Goal: Task Accomplishment & Management: Complete application form

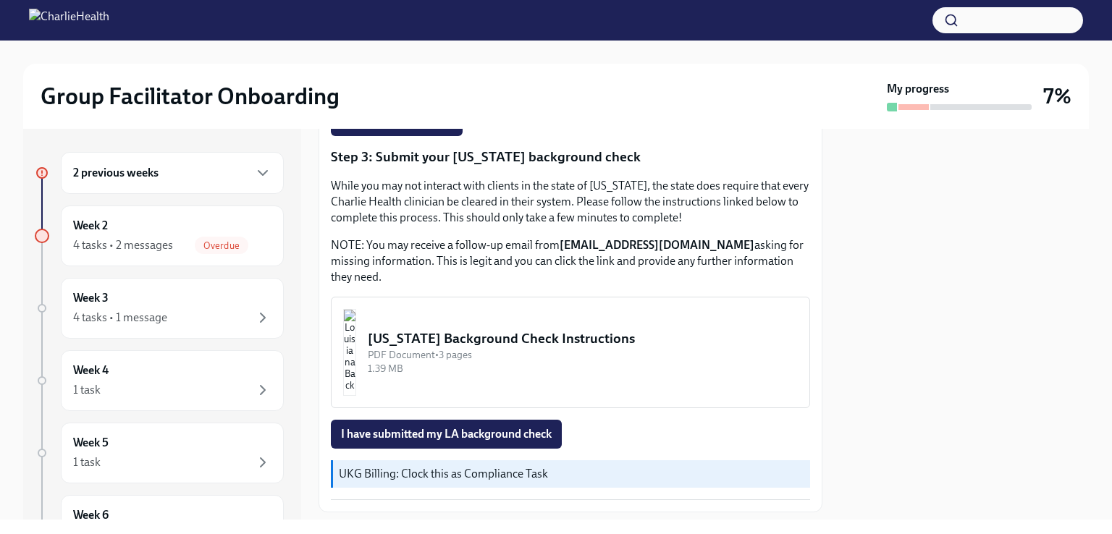
scroll to position [459, 0]
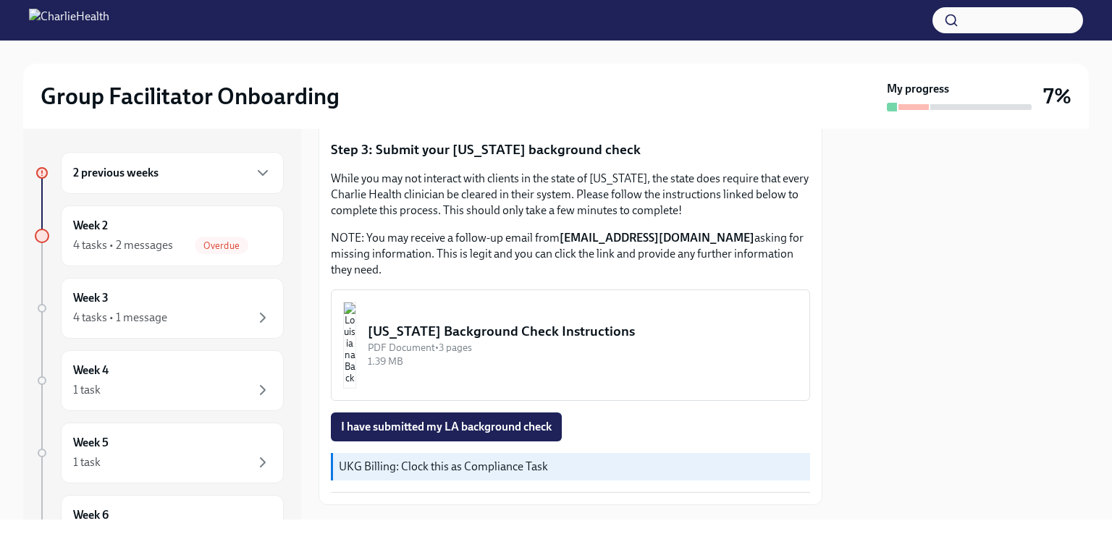
click at [543, 341] on div "[US_STATE] Background Check Instructions" at bounding box center [583, 331] width 430 height 19
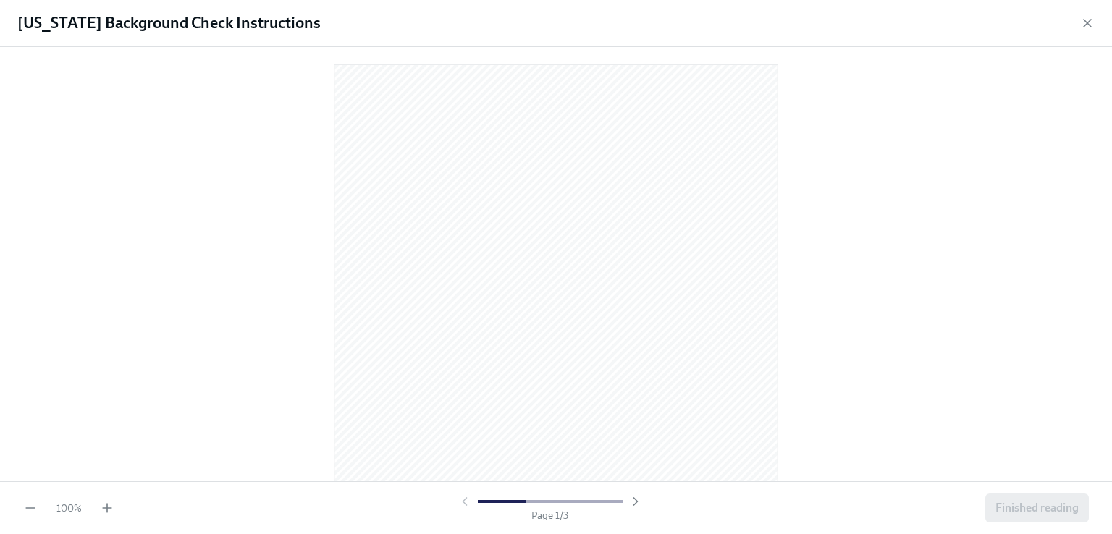
scroll to position [0, 0]
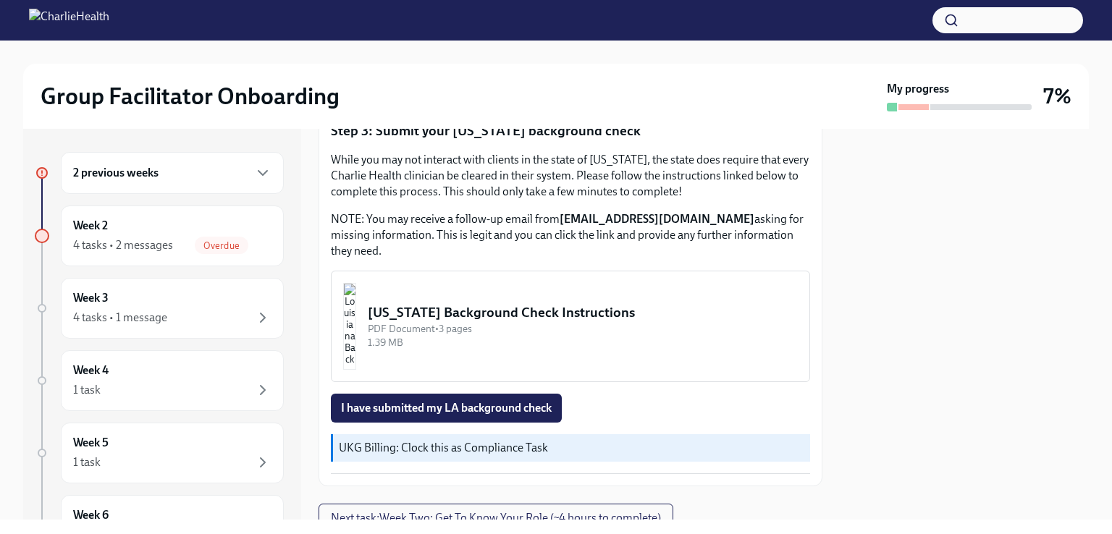
scroll to position [547, 0]
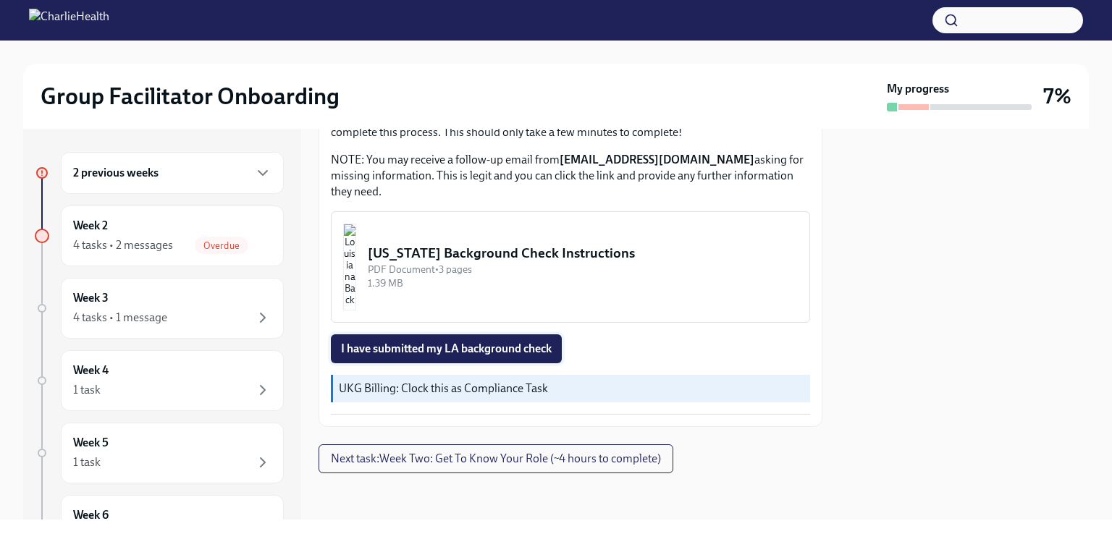
click at [490, 347] on span "I have submitted my LA background check" at bounding box center [446, 349] width 211 height 14
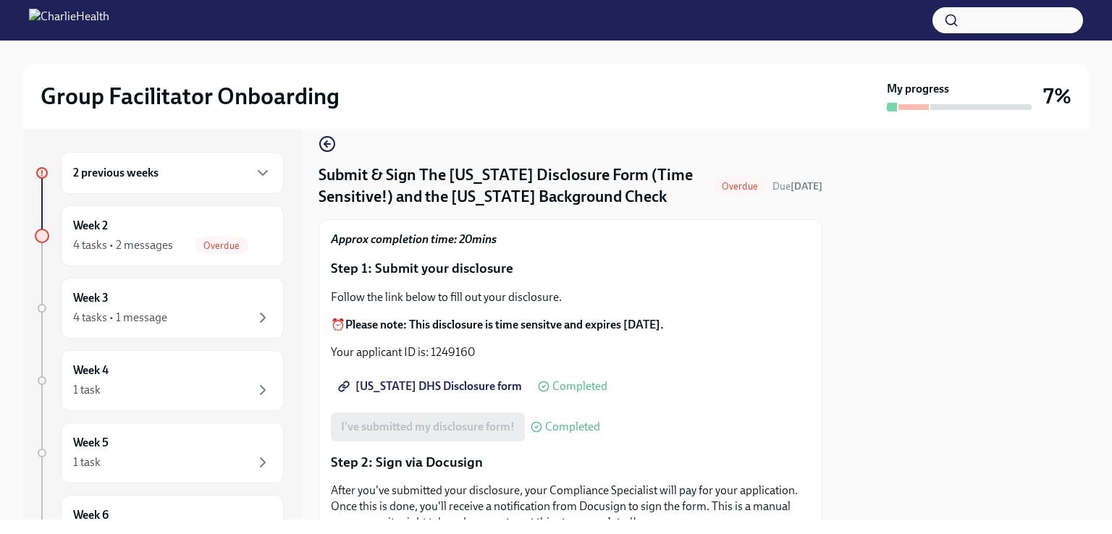
scroll to position [0, 0]
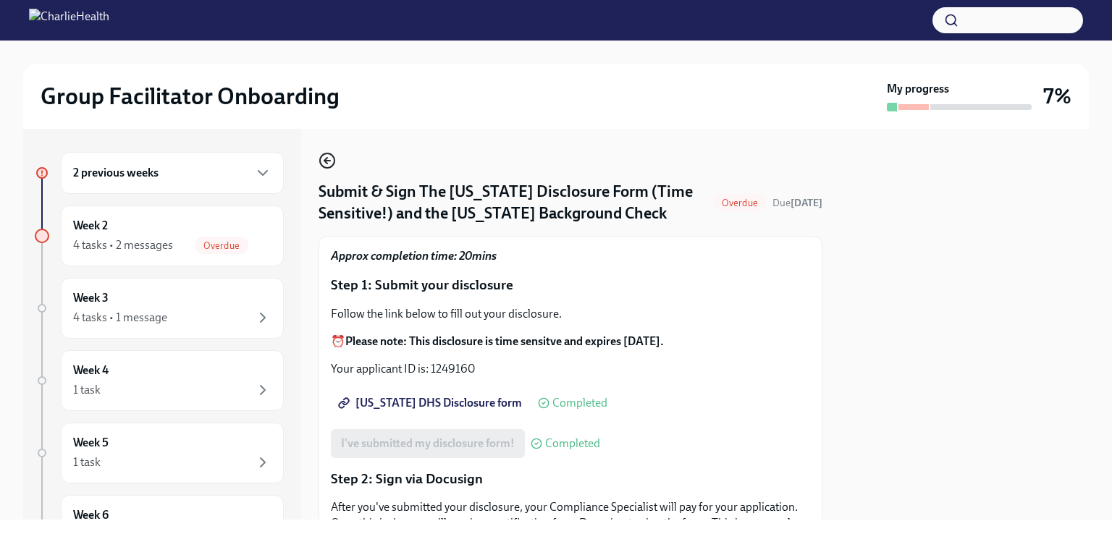
click at [329, 163] on icon "button" at bounding box center [327, 160] width 17 height 17
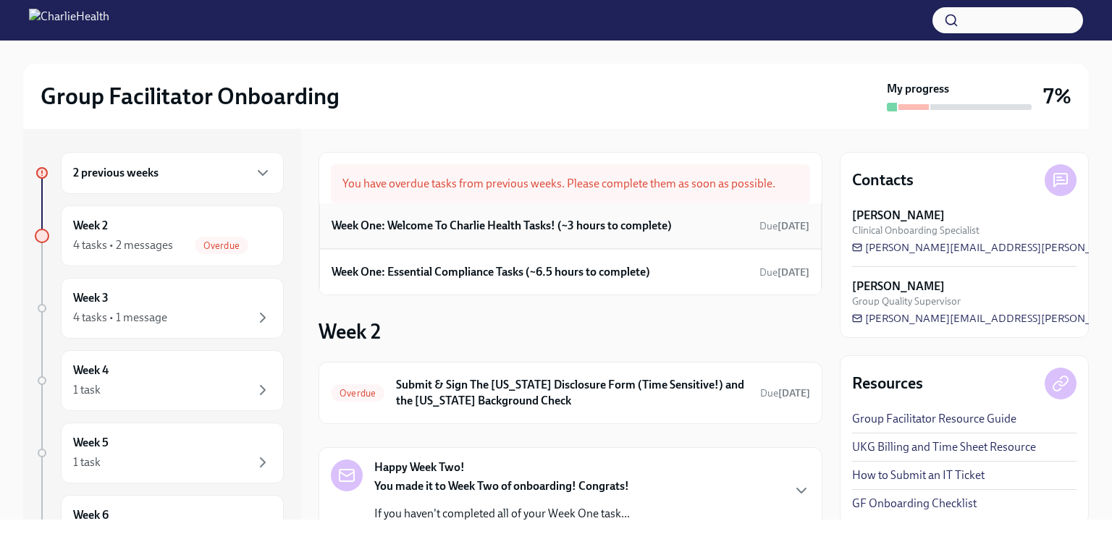
click at [490, 234] on div "Week One: Welcome To Charlie Health Tasks! (~3 hours to complete) Due [DATE]" at bounding box center [571, 226] width 478 height 22
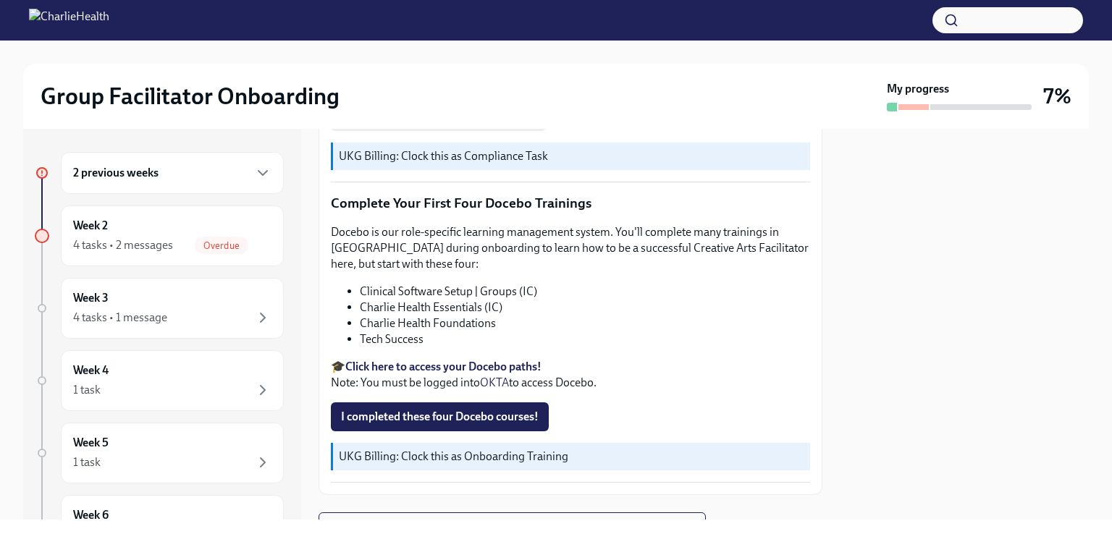
scroll to position [1932, 0]
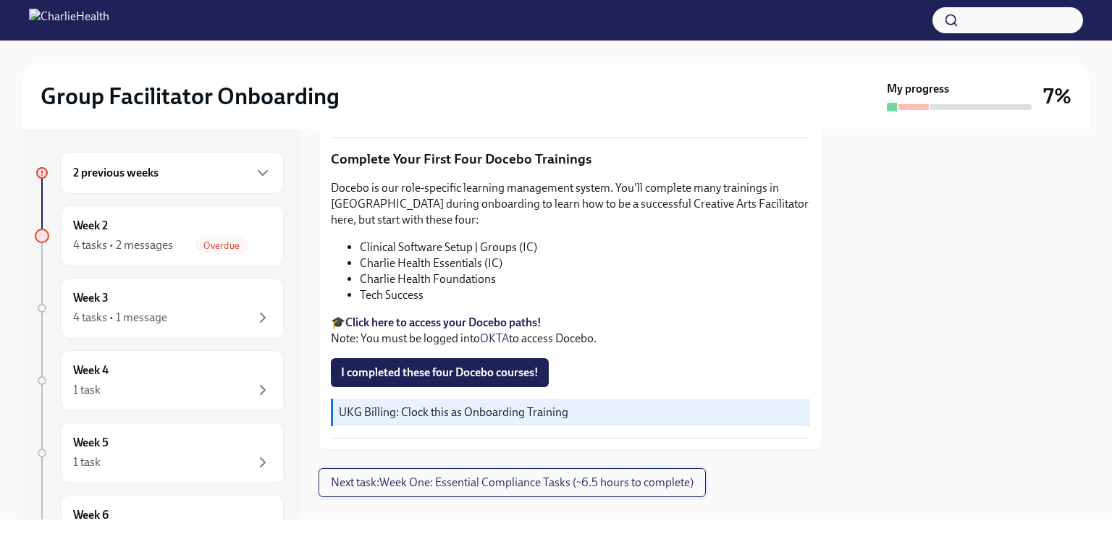
click at [582, 476] on span "Next task : Week One: Essential Compliance Tasks (~6.5 hours to complete)" at bounding box center [512, 483] width 363 height 14
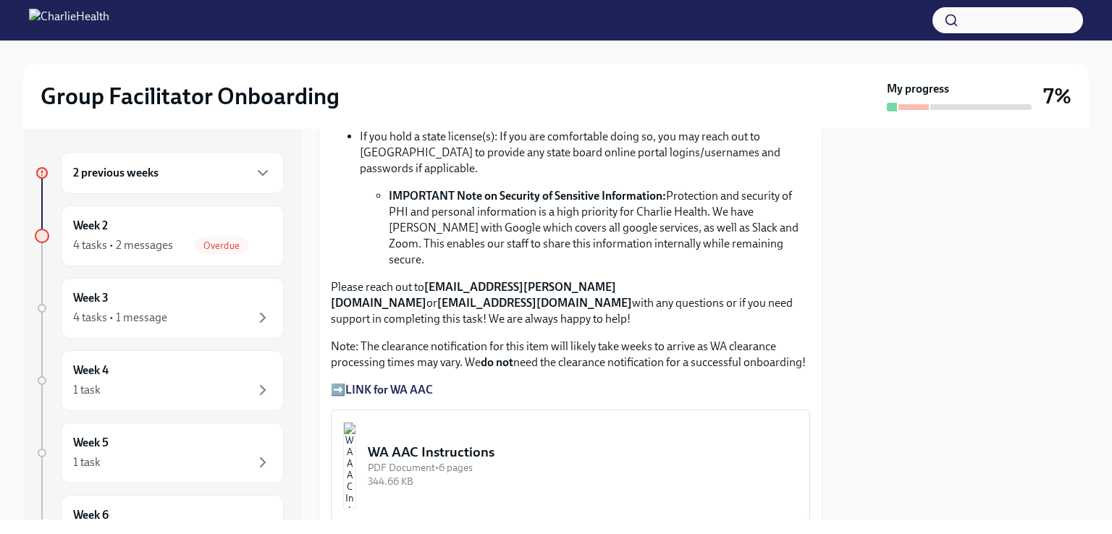
scroll to position [1085, 0]
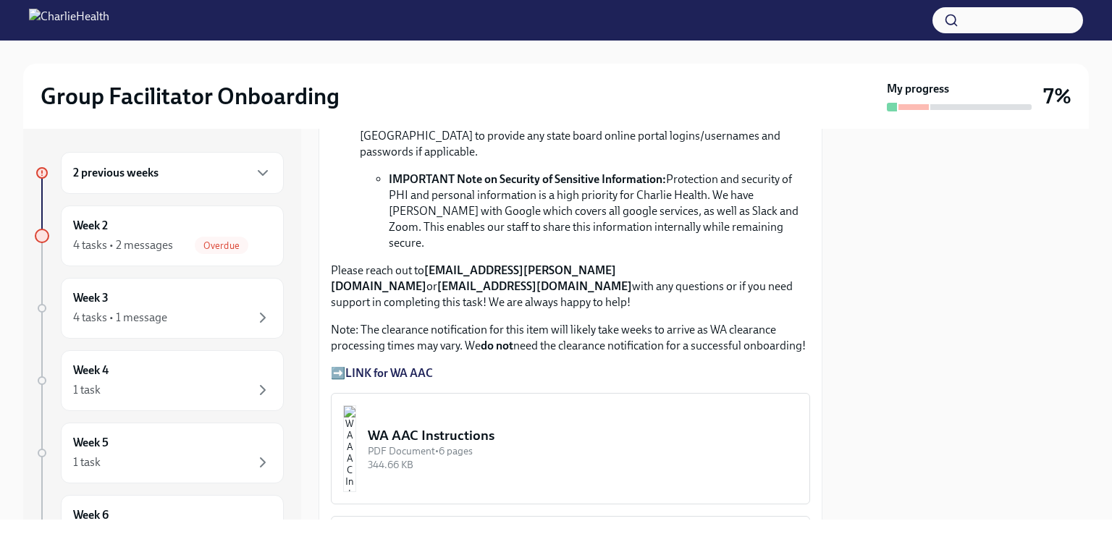
click at [387, 366] on strong "LINK for WA AAC" at bounding box center [389, 373] width 88 height 14
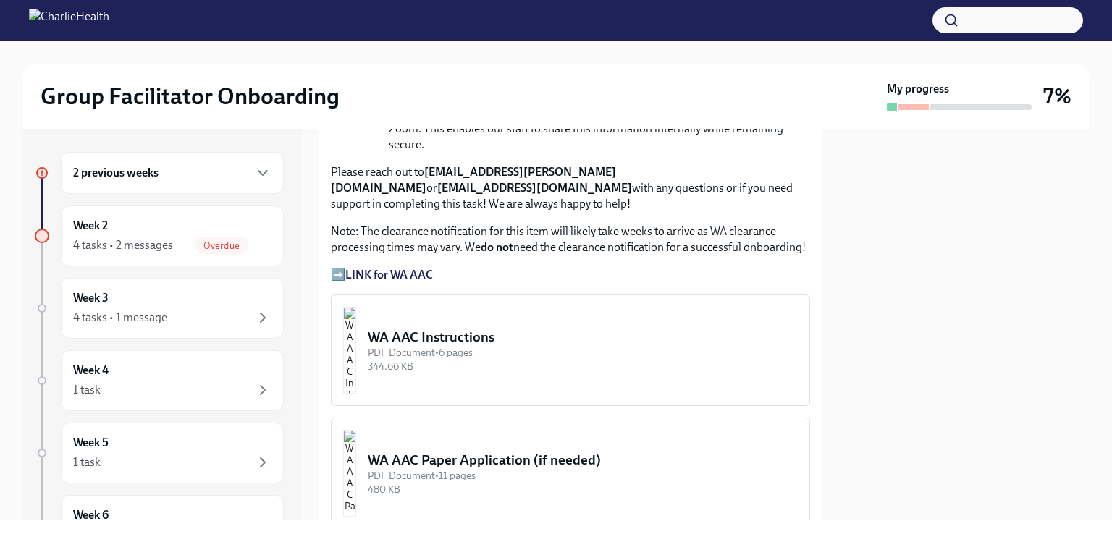
scroll to position [1179, 0]
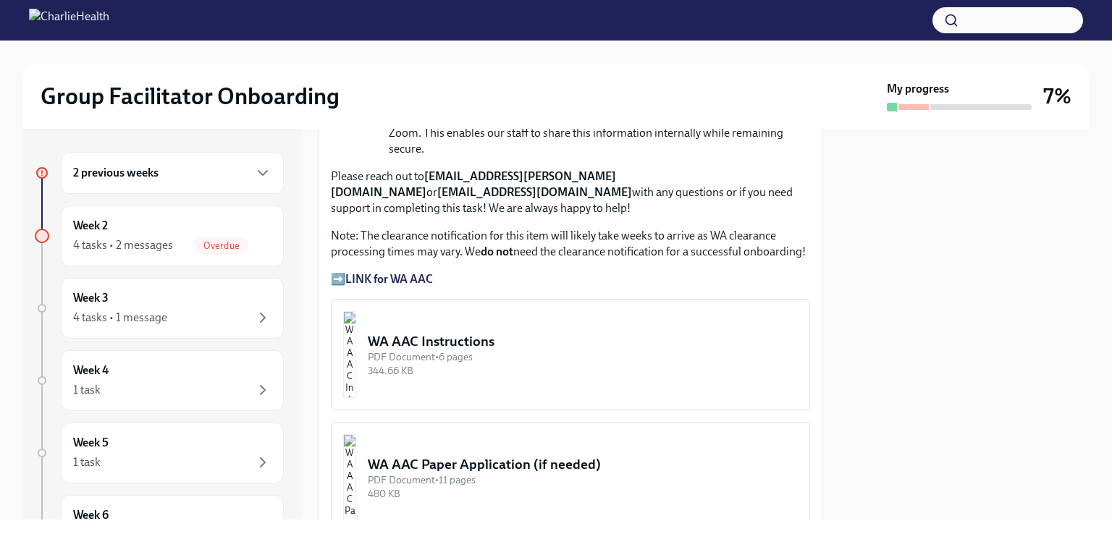
click at [434, 350] on div "PDF Document • 6 pages" at bounding box center [583, 357] width 430 height 14
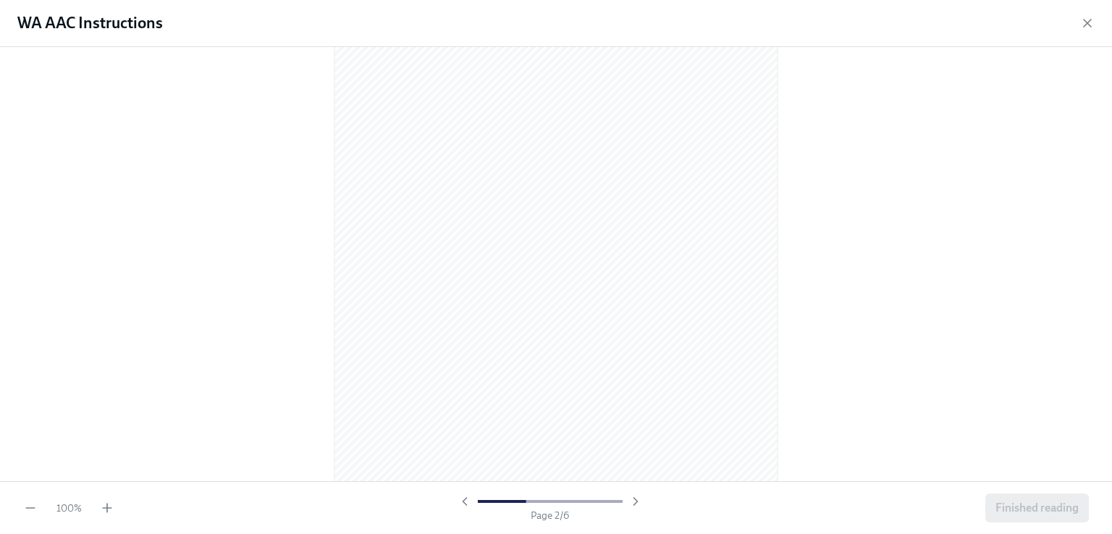
scroll to position [733, 0]
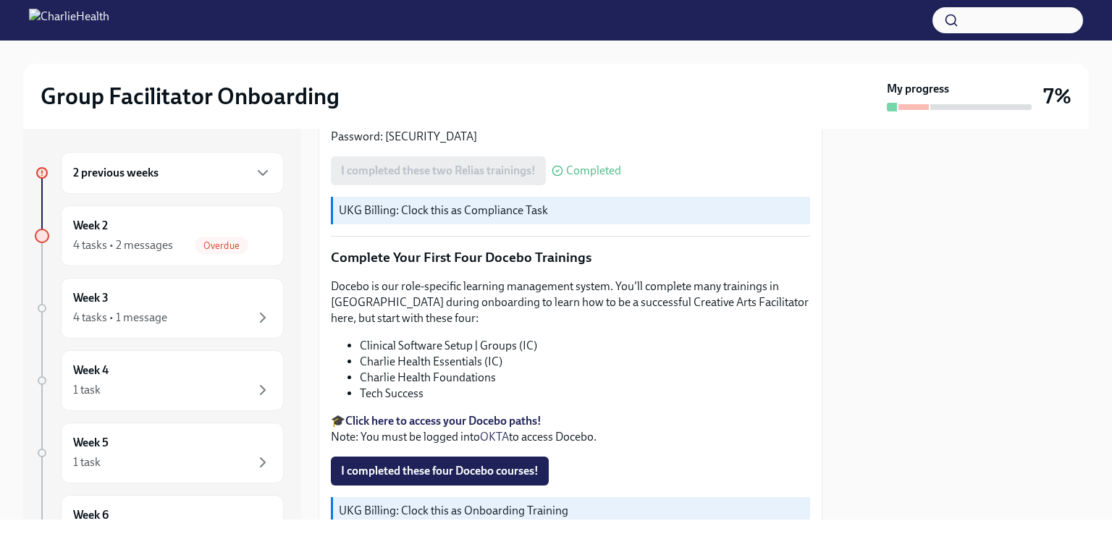
scroll to position [1932, 0]
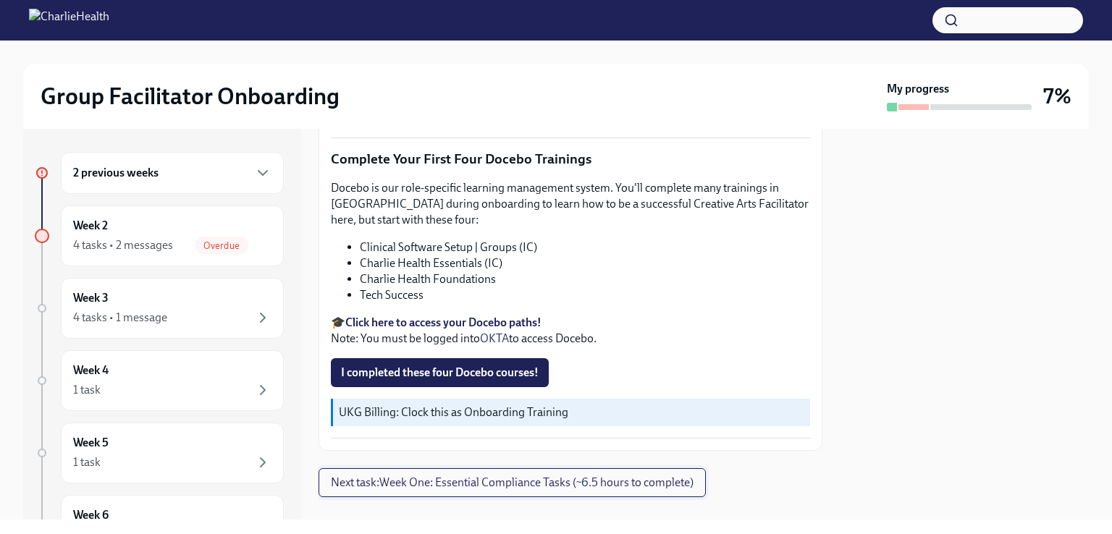
click at [449, 476] on span "Next task : Week One: Essential Compliance Tasks (~6.5 hours to complete)" at bounding box center [512, 483] width 363 height 14
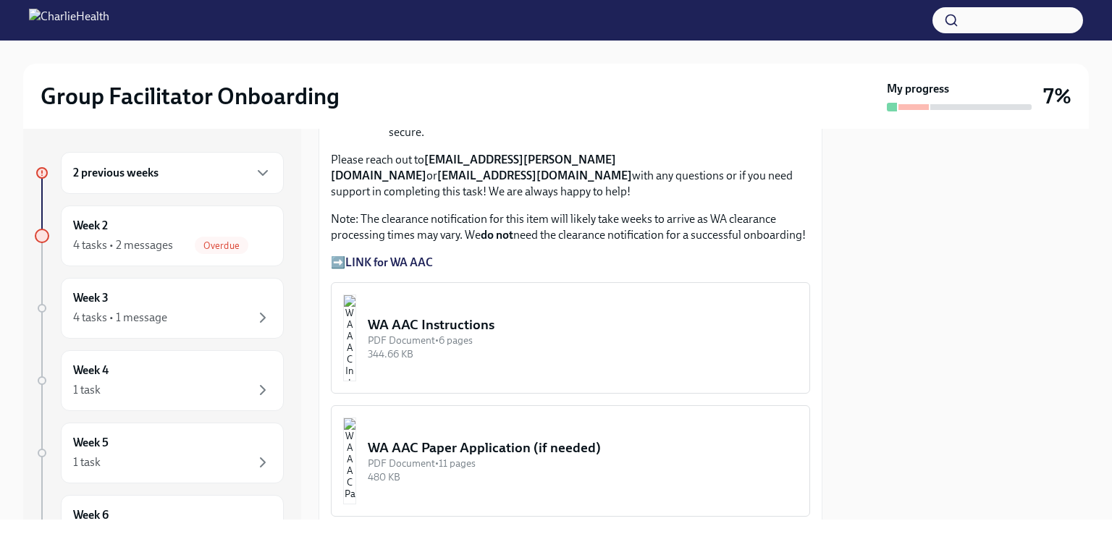
scroll to position [1195, 0]
click at [395, 256] on strong "LINK for WA AAC" at bounding box center [389, 263] width 88 height 14
click at [339, 256] on p "➡️ LINK for WA AAC" at bounding box center [570, 264] width 479 height 16
click at [357, 256] on strong "LINK for WA AAC" at bounding box center [389, 263] width 88 height 14
click at [448, 316] on div "WA AAC Instructions" at bounding box center [583, 325] width 430 height 19
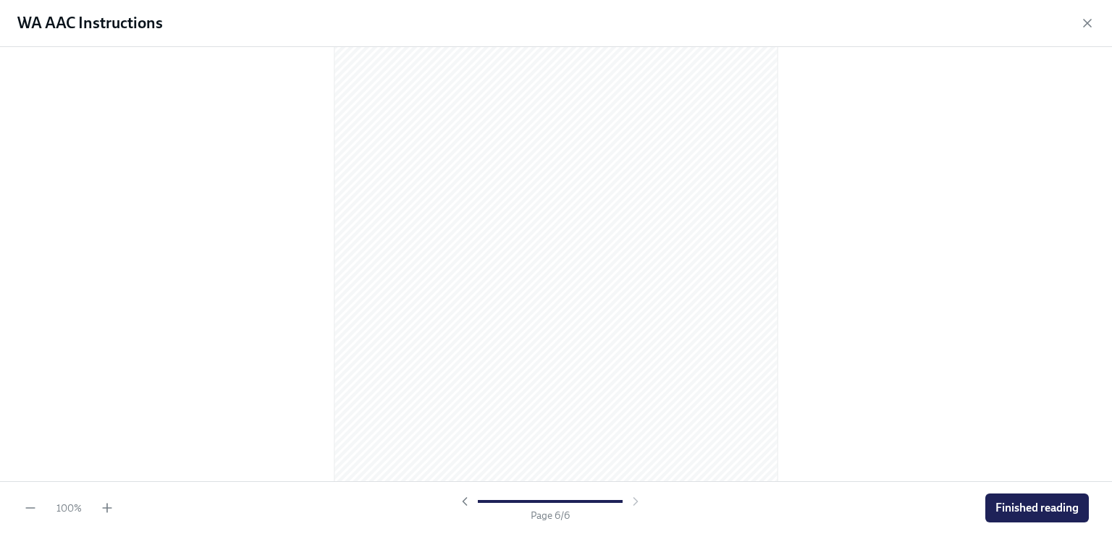
scroll to position [3094, 0]
click at [1041, 508] on span "Finished reading" at bounding box center [1037, 508] width 83 height 14
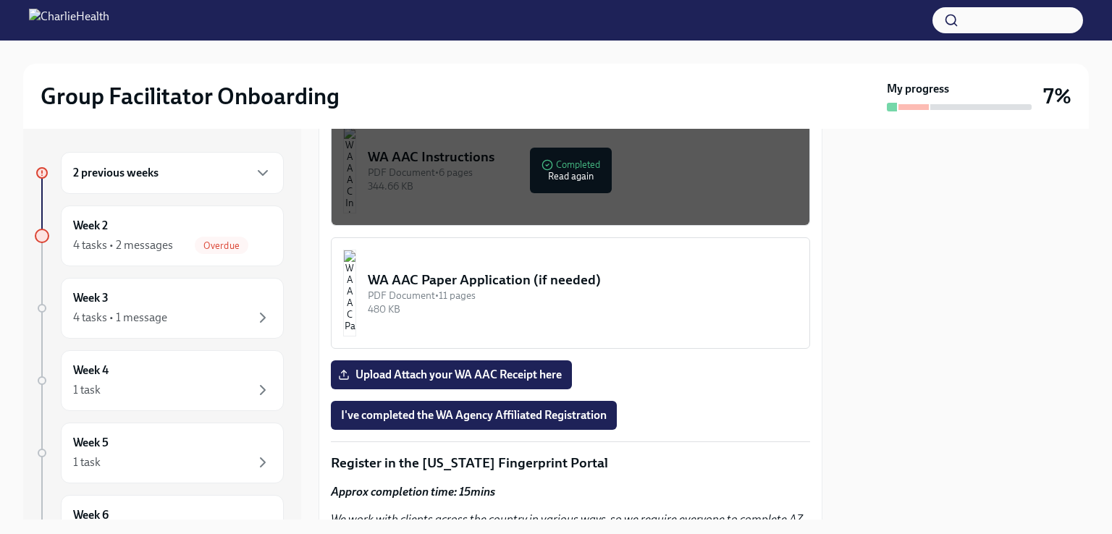
scroll to position [1364, 0]
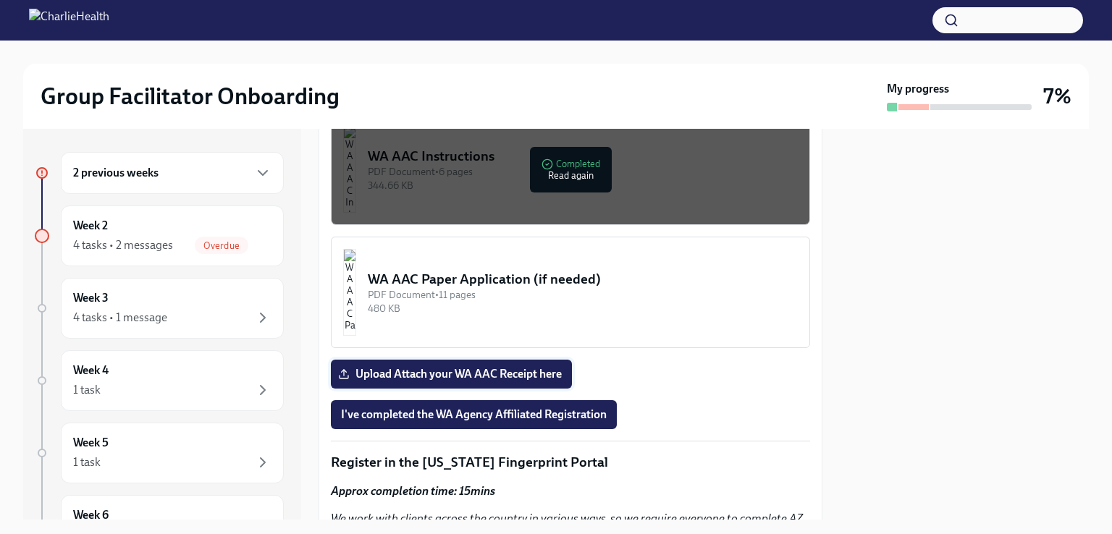
click at [476, 367] on span "Upload Attach your WA AAC Receipt here" at bounding box center [451, 374] width 221 height 14
click at [0, 0] on input "Upload Attach your WA AAC Receipt here" at bounding box center [0, 0] width 0 height 0
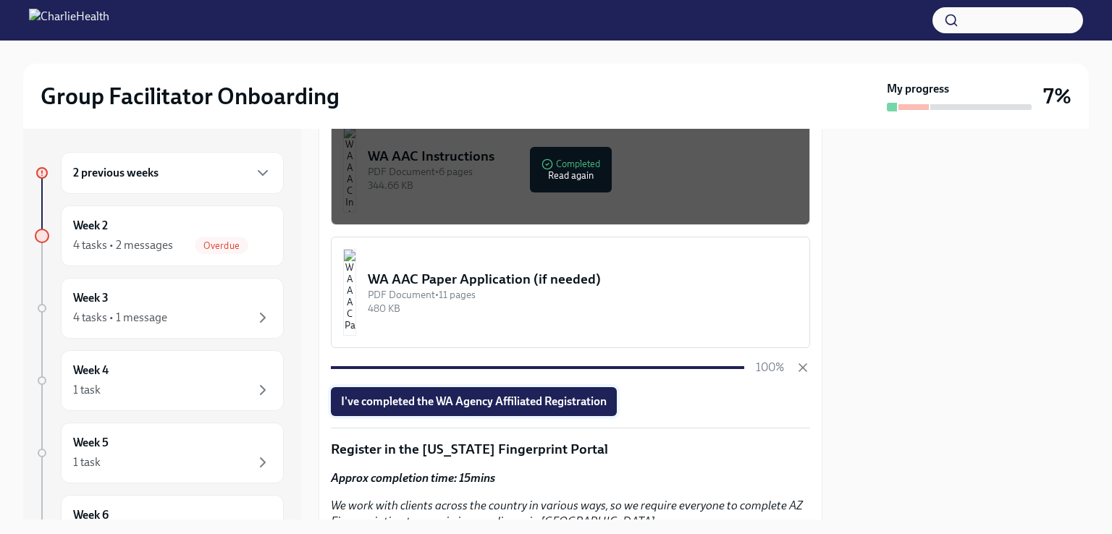
click at [444, 395] on span "I've completed the WA Agency Affiliated Registration" at bounding box center [474, 402] width 266 height 14
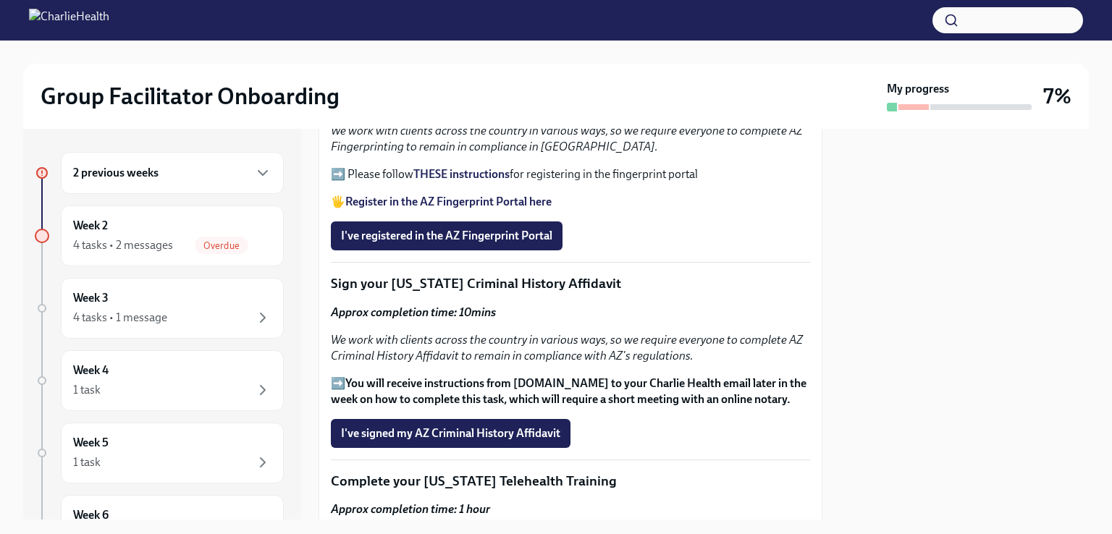
scroll to position [1758, 0]
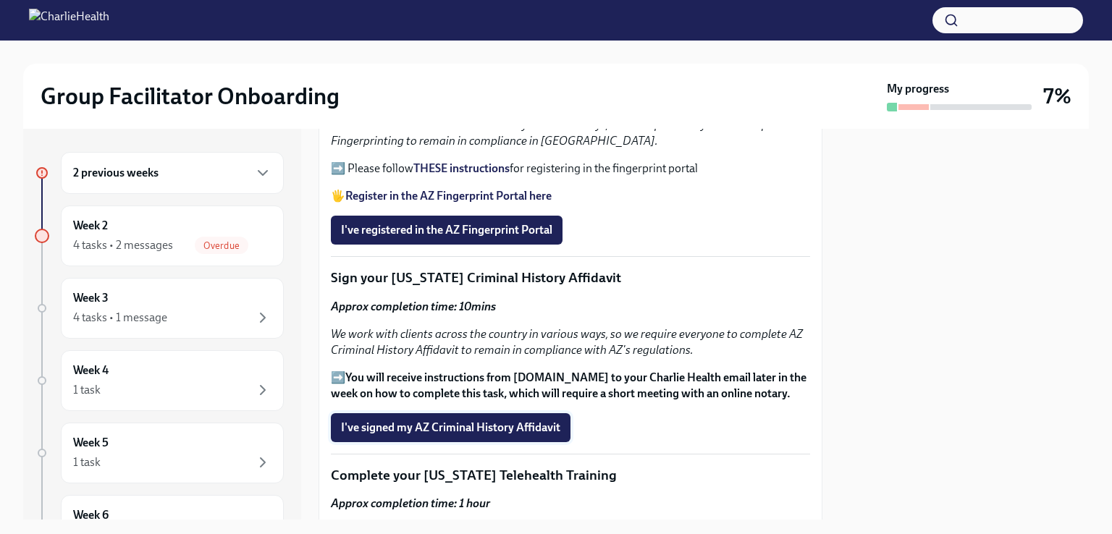
click at [503, 421] on span "I've signed my AZ Criminal History Affidavit" at bounding box center [450, 428] width 219 height 14
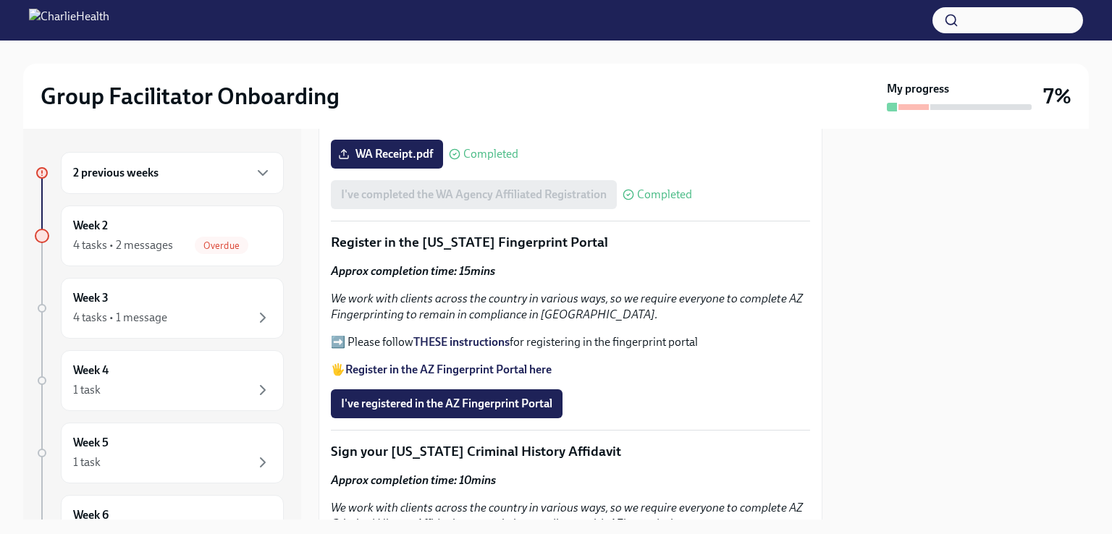
scroll to position [1586, 0]
click at [428, 361] on strong "Register in the AZ Fingerprint Portal here" at bounding box center [448, 368] width 206 height 14
click at [446, 334] on strong "THESE instructions" at bounding box center [462, 341] width 96 height 14
click at [487, 395] on span "I've registered in the AZ Fingerprint Portal" at bounding box center [446, 402] width 211 height 14
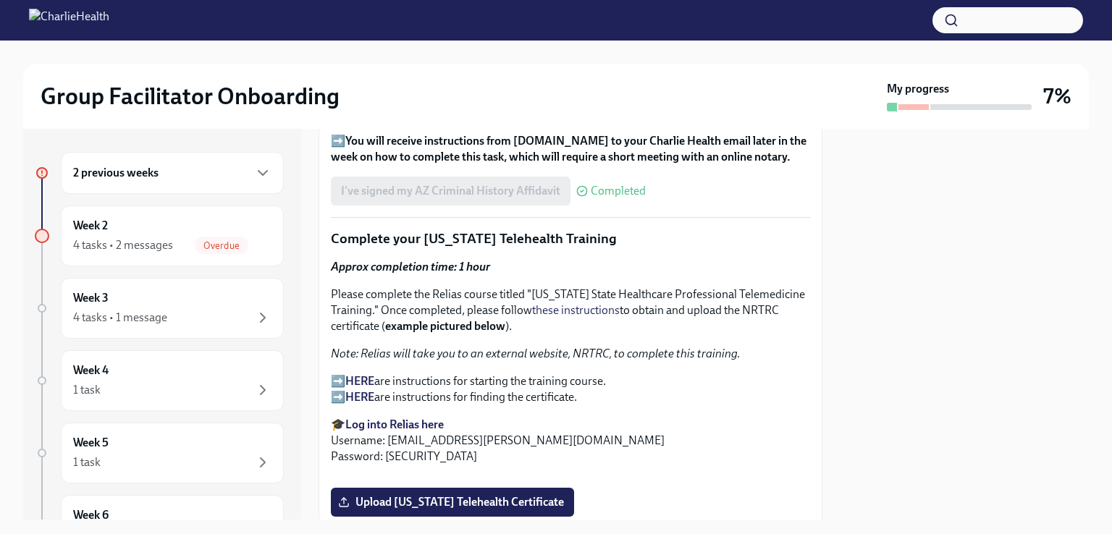
scroll to position [1984, 0]
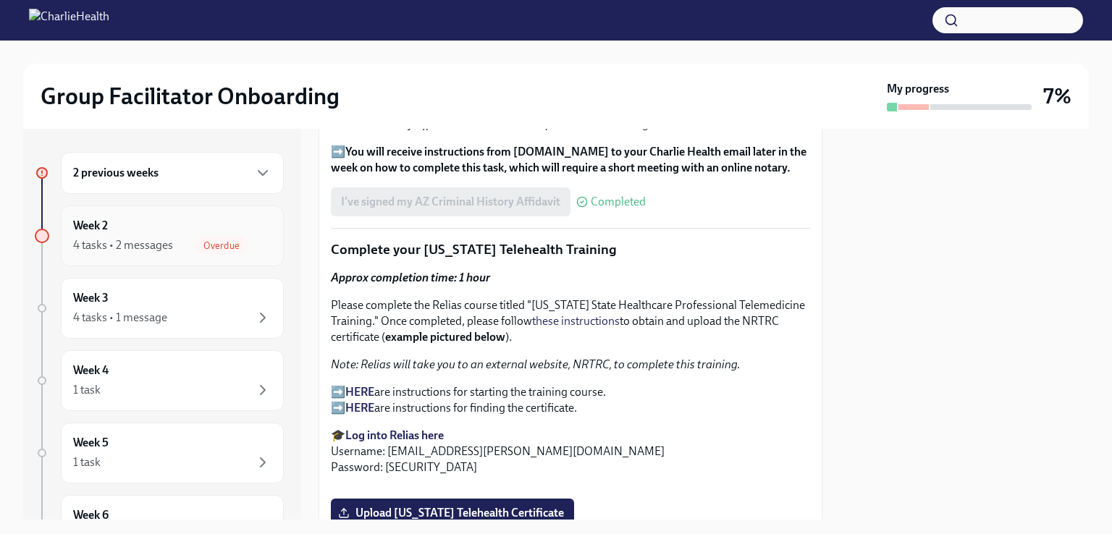
click at [114, 238] on div "4 tasks • 2 messages" at bounding box center [123, 246] width 100 height 16
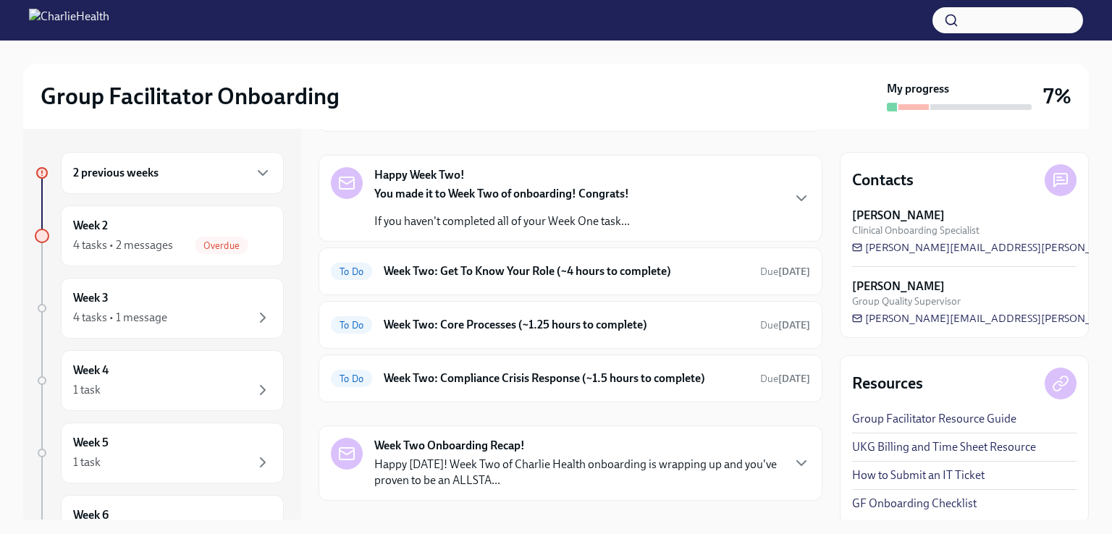
scroll to position [294, 0]
click at [450, 280] on div "To Do Week Two: Get To Know Your Role (~4 hours to complete) Due [DATE]" at bounding box center [570, 270] width 479 height 23
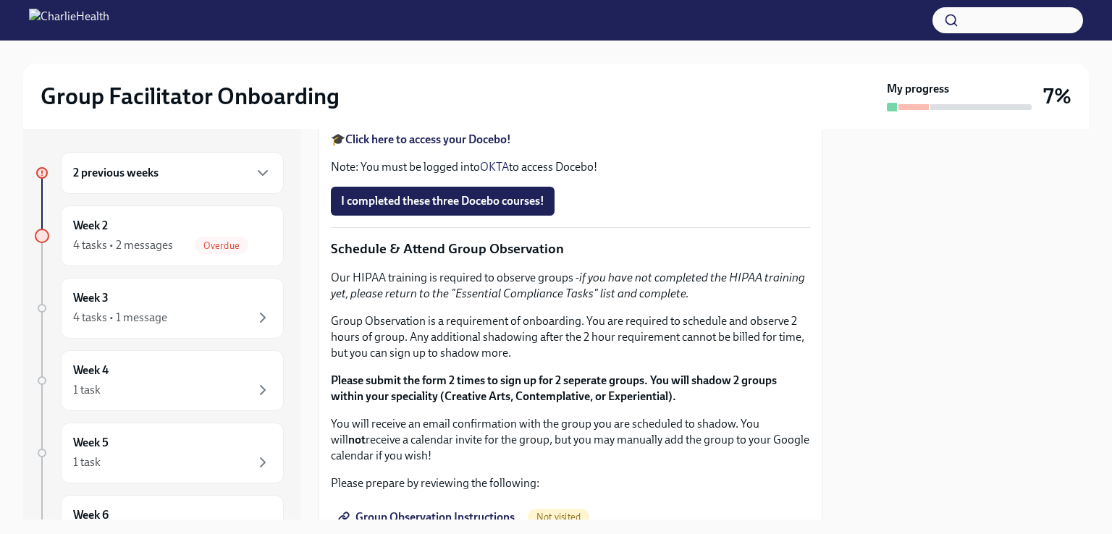
scroll to position [607, 0]
drag, startPoint x: 471, startPoint y: 336, endPoint x: 710, endPoint y: 344, distance: 238.4
copy p "[URL][DOMAIN_NAME][PERSON_NAME]"
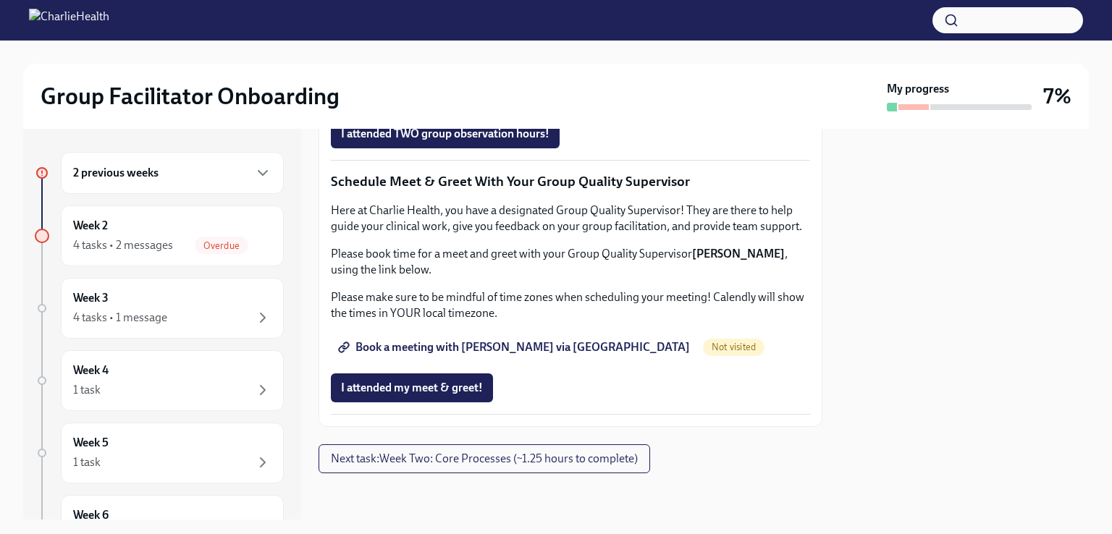
scroll to position [1143, 0]
click at [610, 148] on div "I attended TWO group observation hours!" at bounding box center [570, 133] width 479 height 29
click at [519, 355] on span "Book a meeting with [PERSON_NAME] via [GEOGRAPHIC_DATA]" at bounding box center [515, 347] width 349 height 14
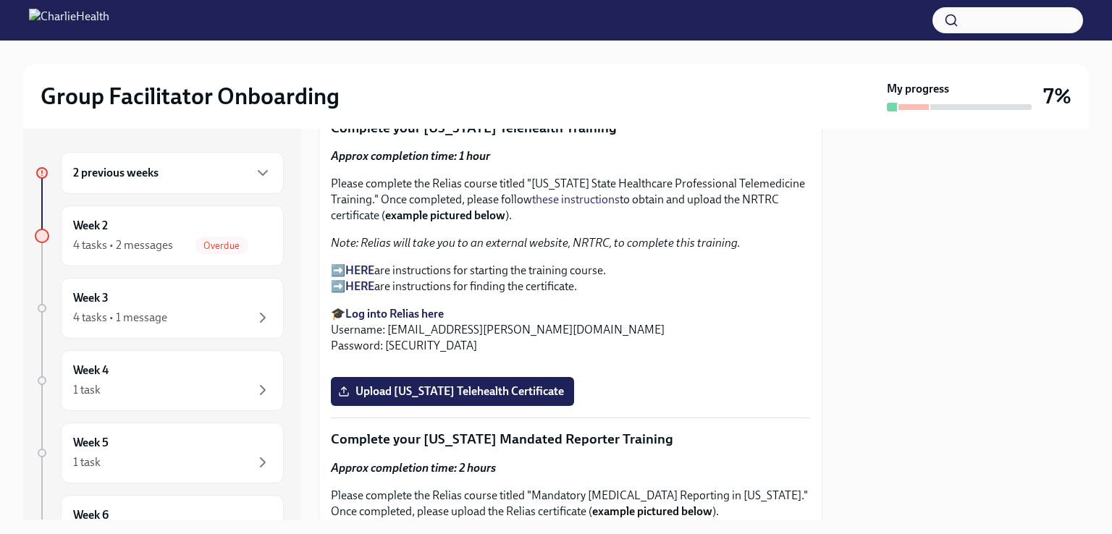
scroll to position [2105, 0]
